Goal: Task Accomplishment & Management: Manage account settings

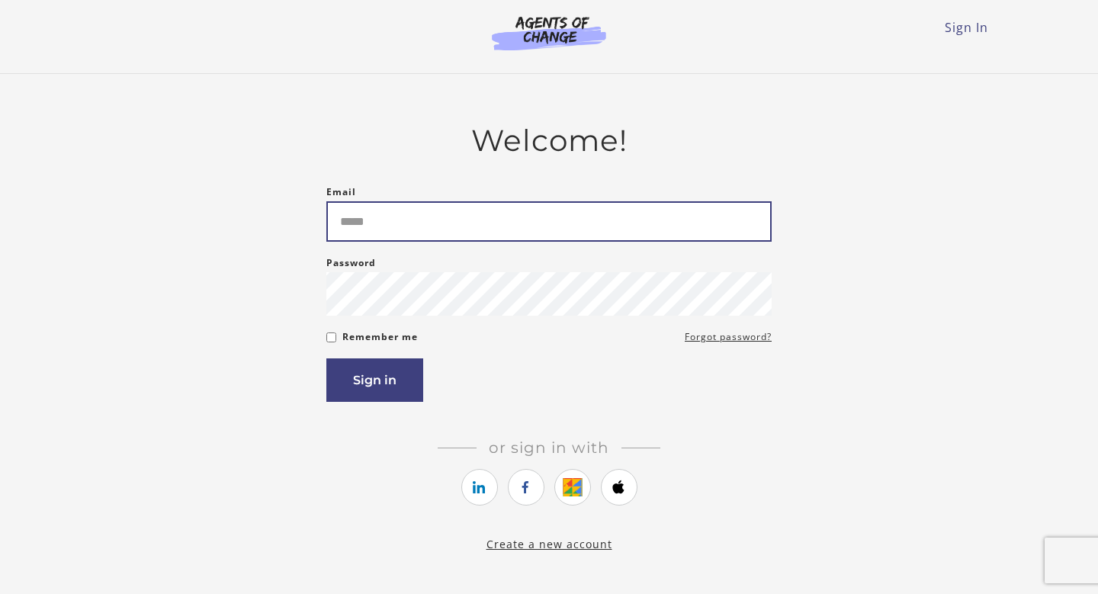
click at [608, 225] on input "Email" at bounding box center [548, 221] width 445 height 40
type input "*"
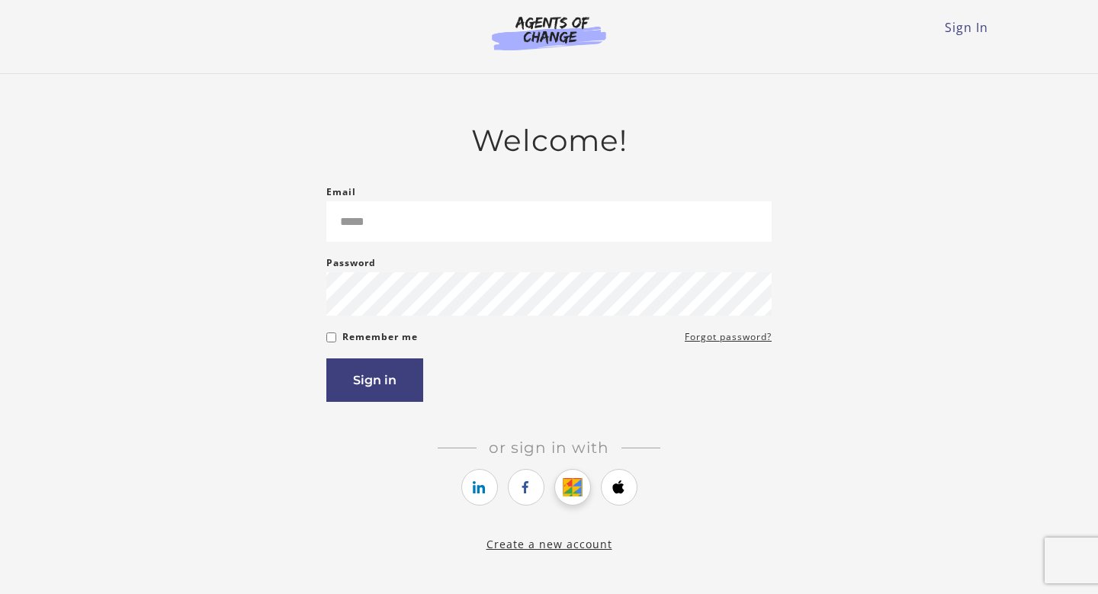
click at [572, 492] on link "https://courses.thinkific.com/users/auth/google?ss%5Breferral%5D=&ss%5Buser_ret…" at bounding box center [572, 487] width 37 height 37
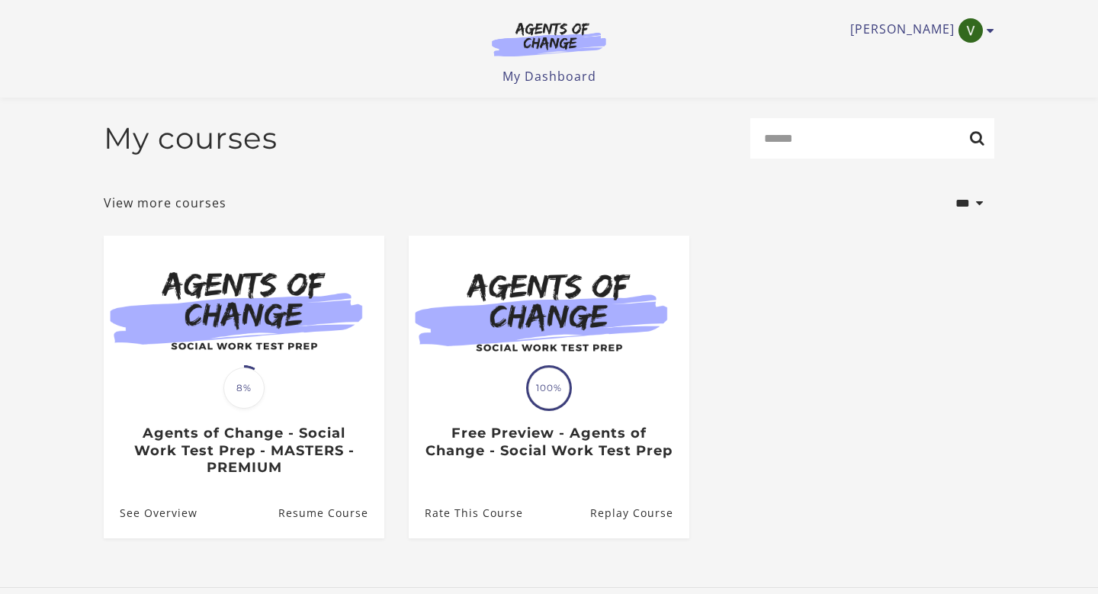
scroll to position [107, 0]
